Goal: Navigation & Orientation: Find specific page/section

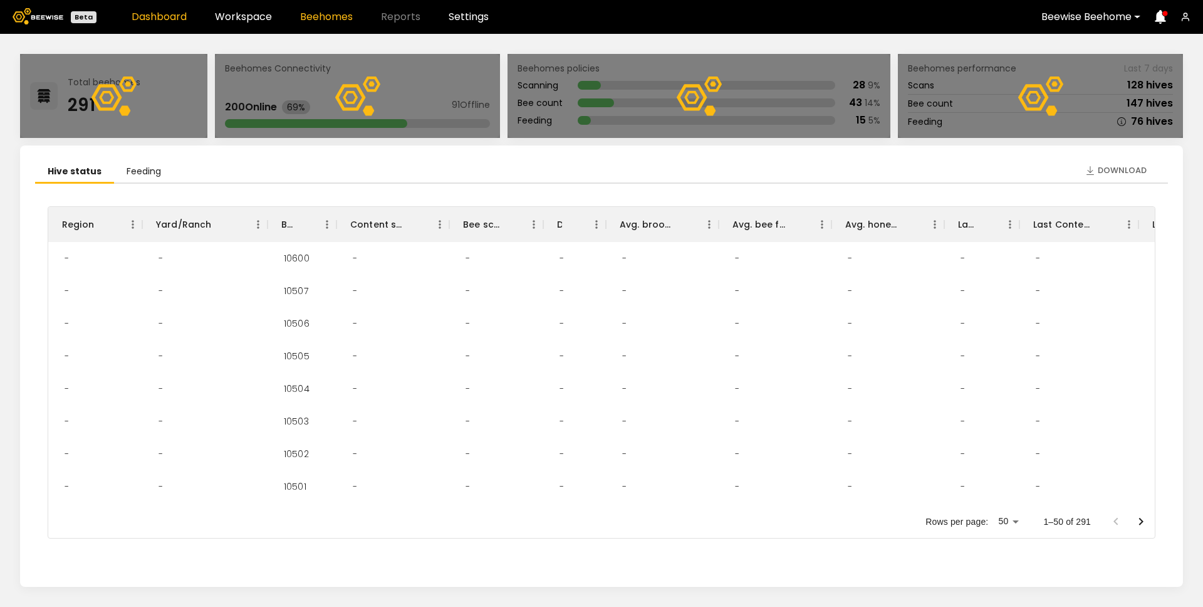
click at [308, 13] on link "Beehomes" at bounding box center [326, 17] width 53 height 10
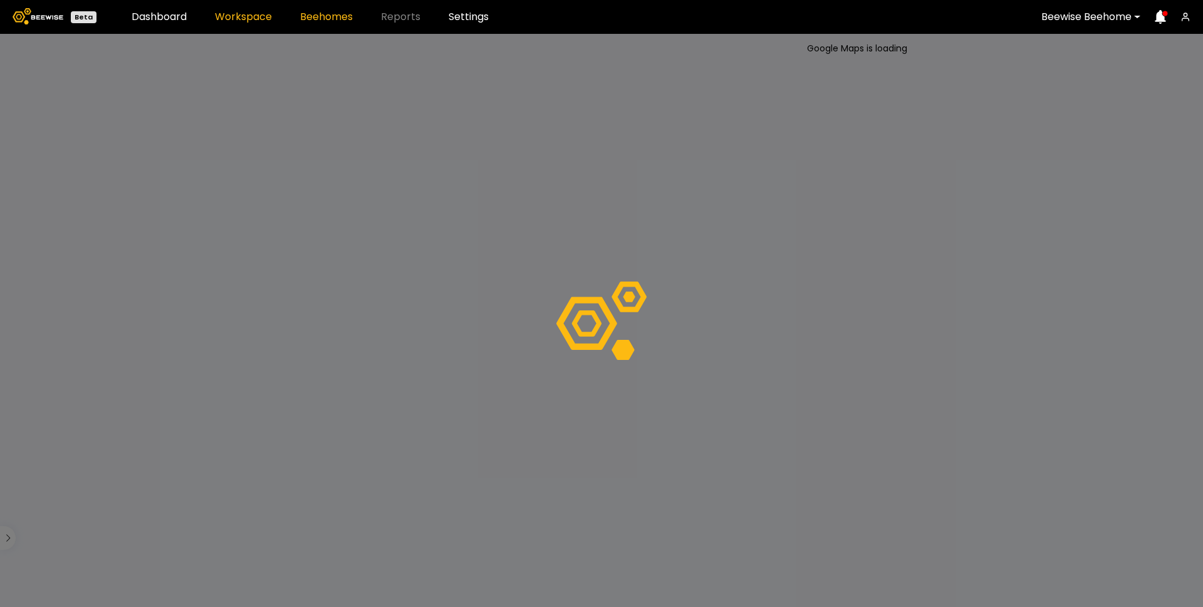
click at [215, 21] on link "Workspace" at bounding box center [243, 17] width 57 height 10
click at [279, 21] on div "Dashboard Workspace Beehomes Reports Settings" at bounding box center [310, 17] width 357 height 10
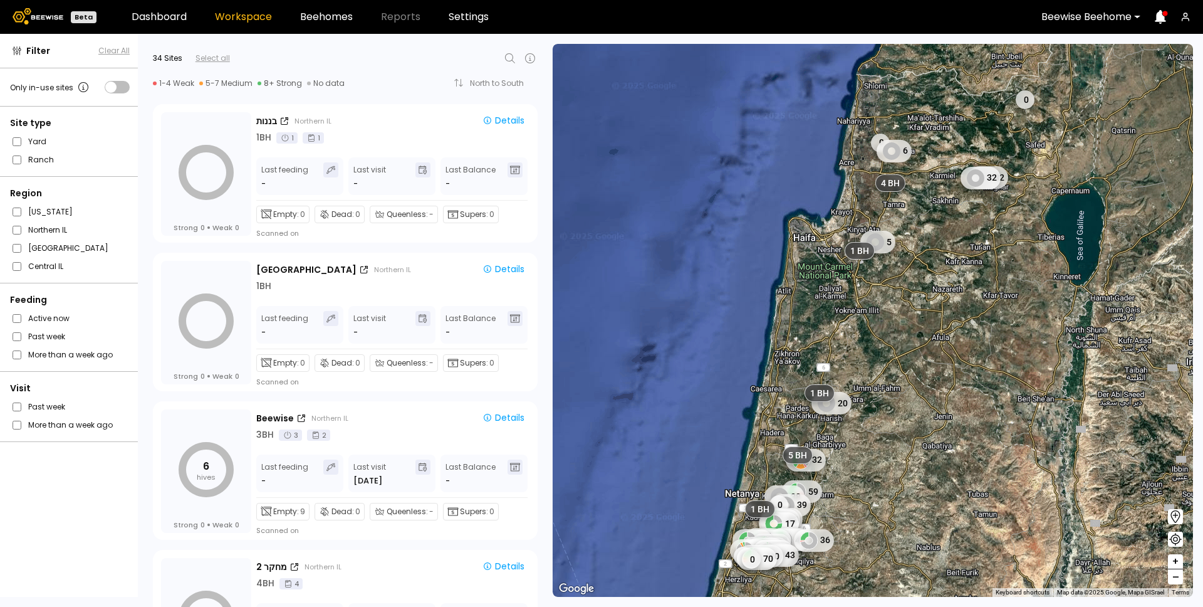
click at [335, 73] on div "1-4 Weak 5-7 Medium 8+ Strong No data North to South" at bounding box center [345, 83] width 385 height 21
click at [325, 13] on link "Beehomes" at bounding box center [326, 17] width 53 height 10
